Goal: Find specific page/section: Find specific page/section

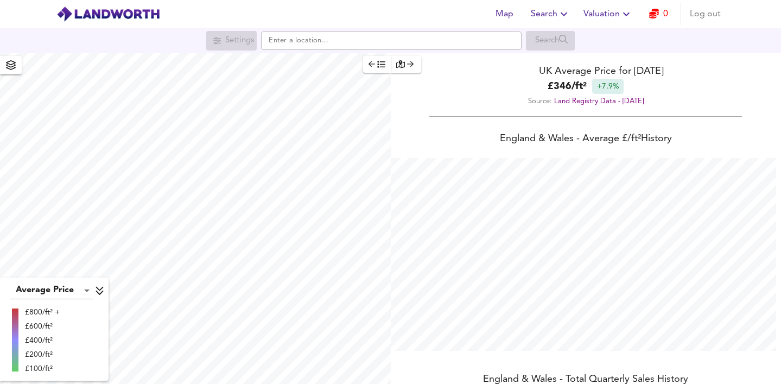
scroll to position [384, 781]
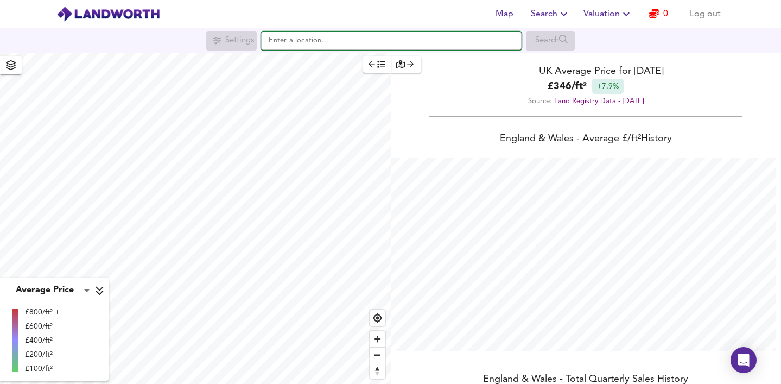
click at [322, 38] on input "text" at bounding box center [391, 40] width 260 height 18
paste input "[URL][DOMAIN_NAME]"
type input "[URL][DOMAIN_NAME]"
click at [322, 38] on input "[URL][DOMAIN_NAME]" at bounding box center [391, 40] width 260 height 18
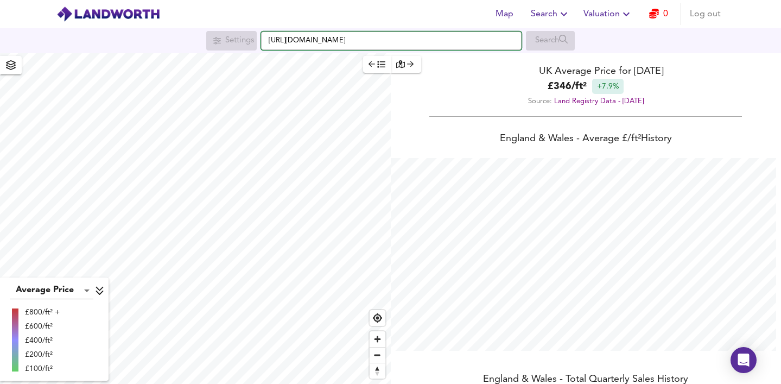
click at [322, 38] on input "[URL][DOMAIN_NAME]" at bounding box center [391, 40] width 260 height 18
click at [348, 40] on input "text" at bounding box center [391, 40] width 260 height 18
paste input "[STREET_ADDRESS]"
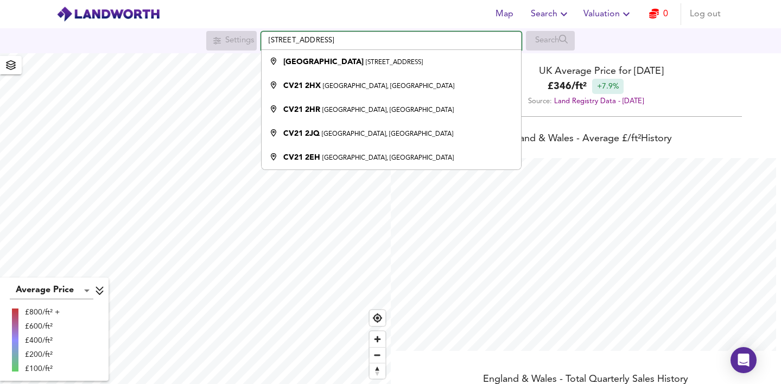
click at [268, 39] on input "[STREET_ADDRESS]" at bounding box center [391, 40] width 260 height 18
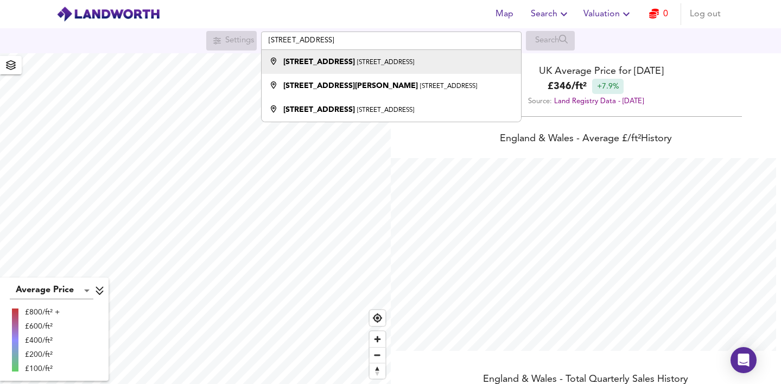
click at [357, 59] on small "[STREET_ADDRESS]" at bounding box center [385, 62] width 57 height 7
type input "[STREET_ADDRESS]"
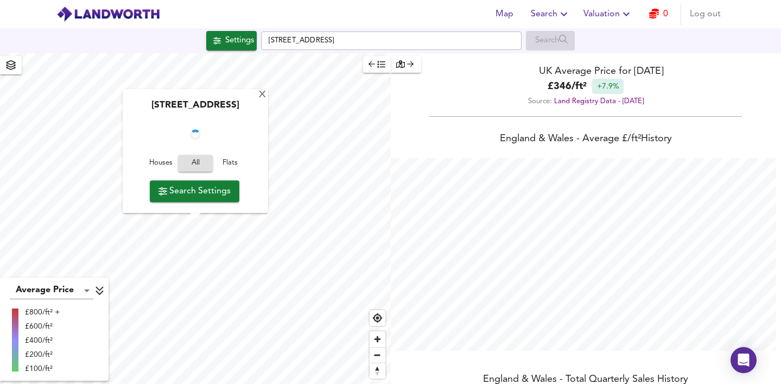
checkbox input "false"
checkbox input "true"
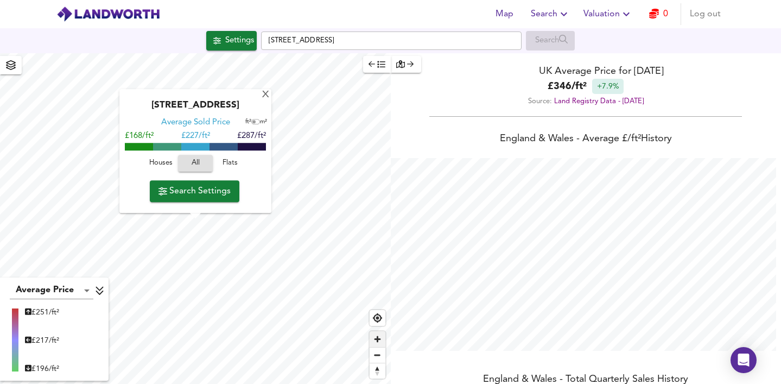
click at [382, 339] on span "Zoom in" at bounding box center [377, 339] width 16 height 16
click at [267, 90] on div "X" at bounding box center [265, 95] width 9 height 10
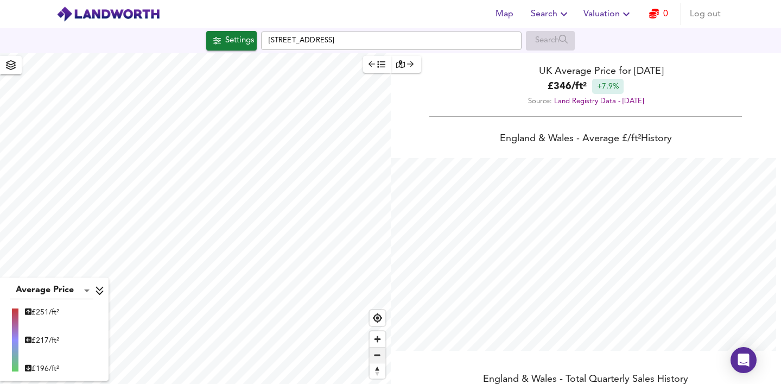
click at [379, 358] on span "Zoom out" at bounding box center [377, 354] width 16 height 15
